Goal: Find specific page/section: Find specific page/section

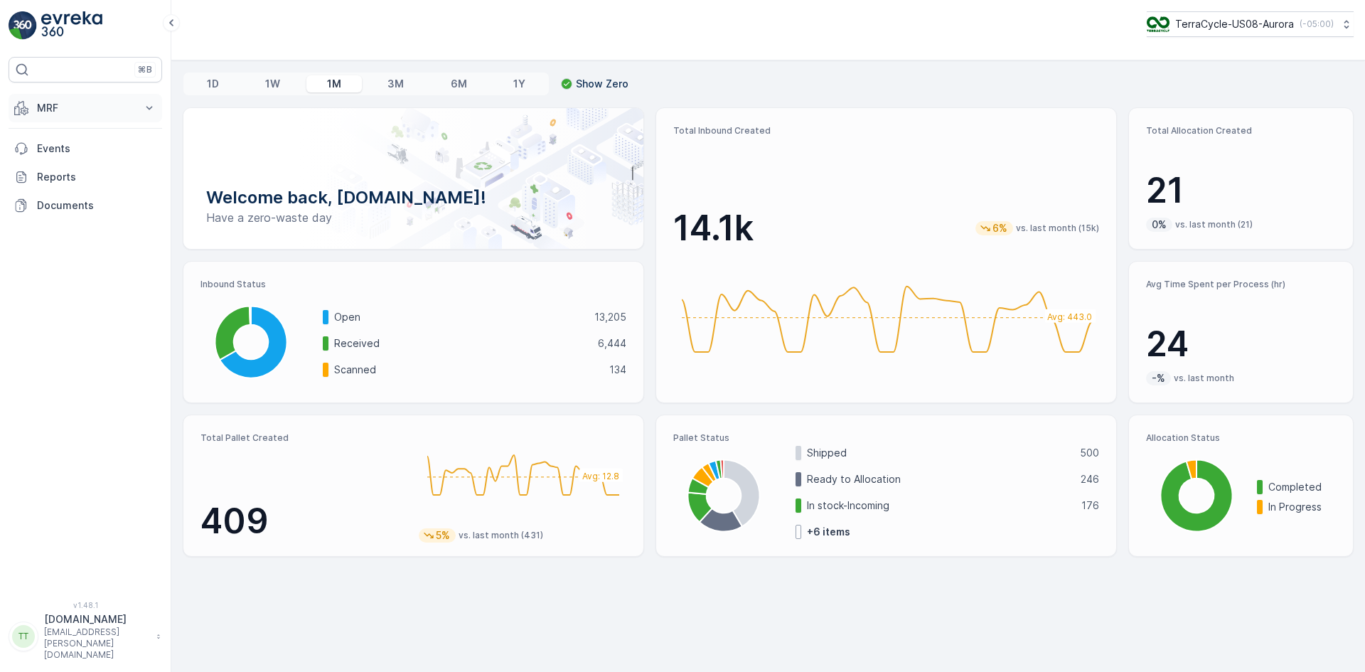
click at [137, 108] on button "MRF" at bounding box center [86, 108] width 154 height 28
click at [70, 173] on link "Pallet" at bounding box center [97, 172] width 132 height 20
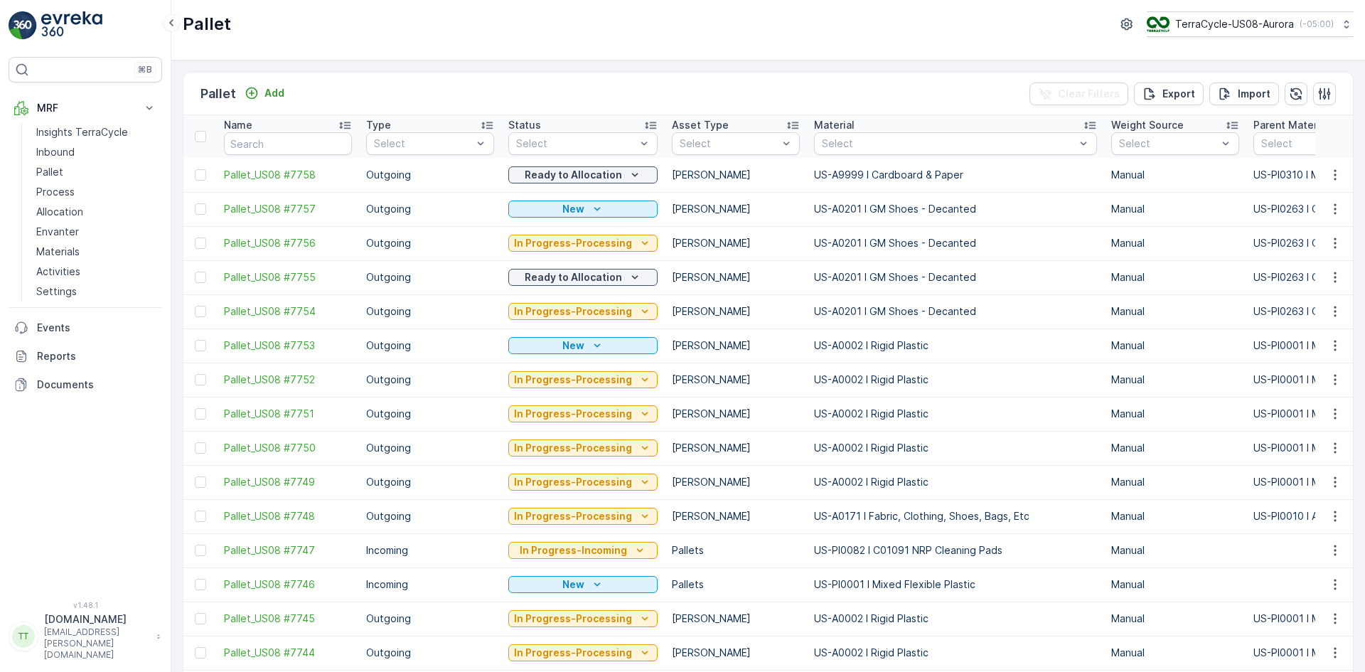
drag, startPoint x: 916, startPoint y: 147, endPoint x: 330, endPoint y: 154, distance: 586.0
click at [916, 147] on div at bounding box center [949, 143] width 256 height 11
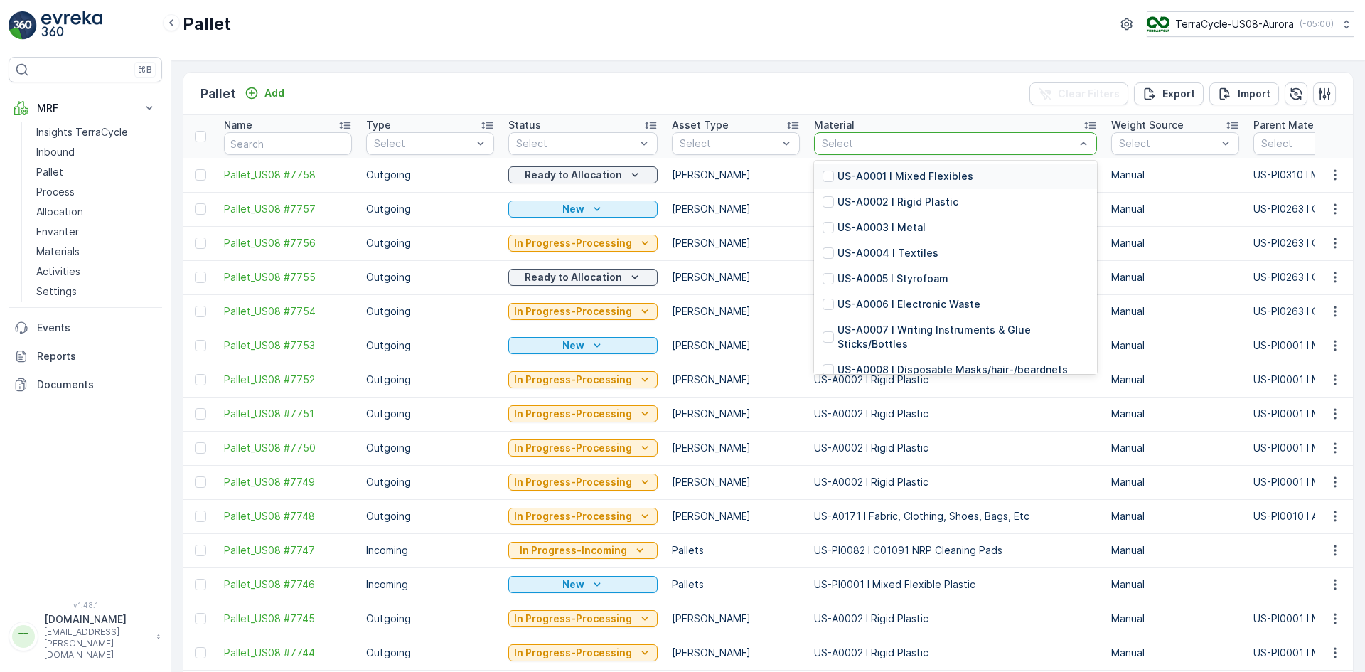
paste input "US-PI0468 I CRW36400 Flexible Plastic"
type input "US-PI0468 I CRW36400 Flexible Plastic"
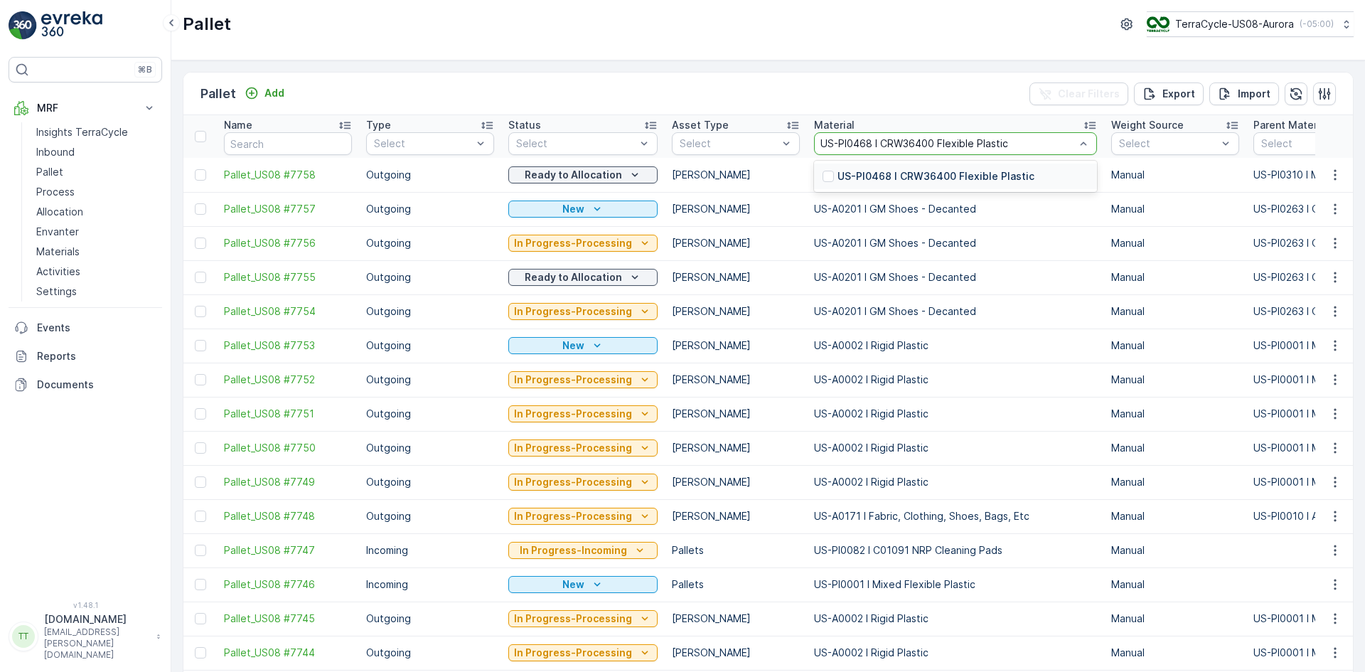
click at [823, 174] on div at bounding box center [828, 176] width 11 height 11
